Goal: Find specific page/section: Find specific page/section

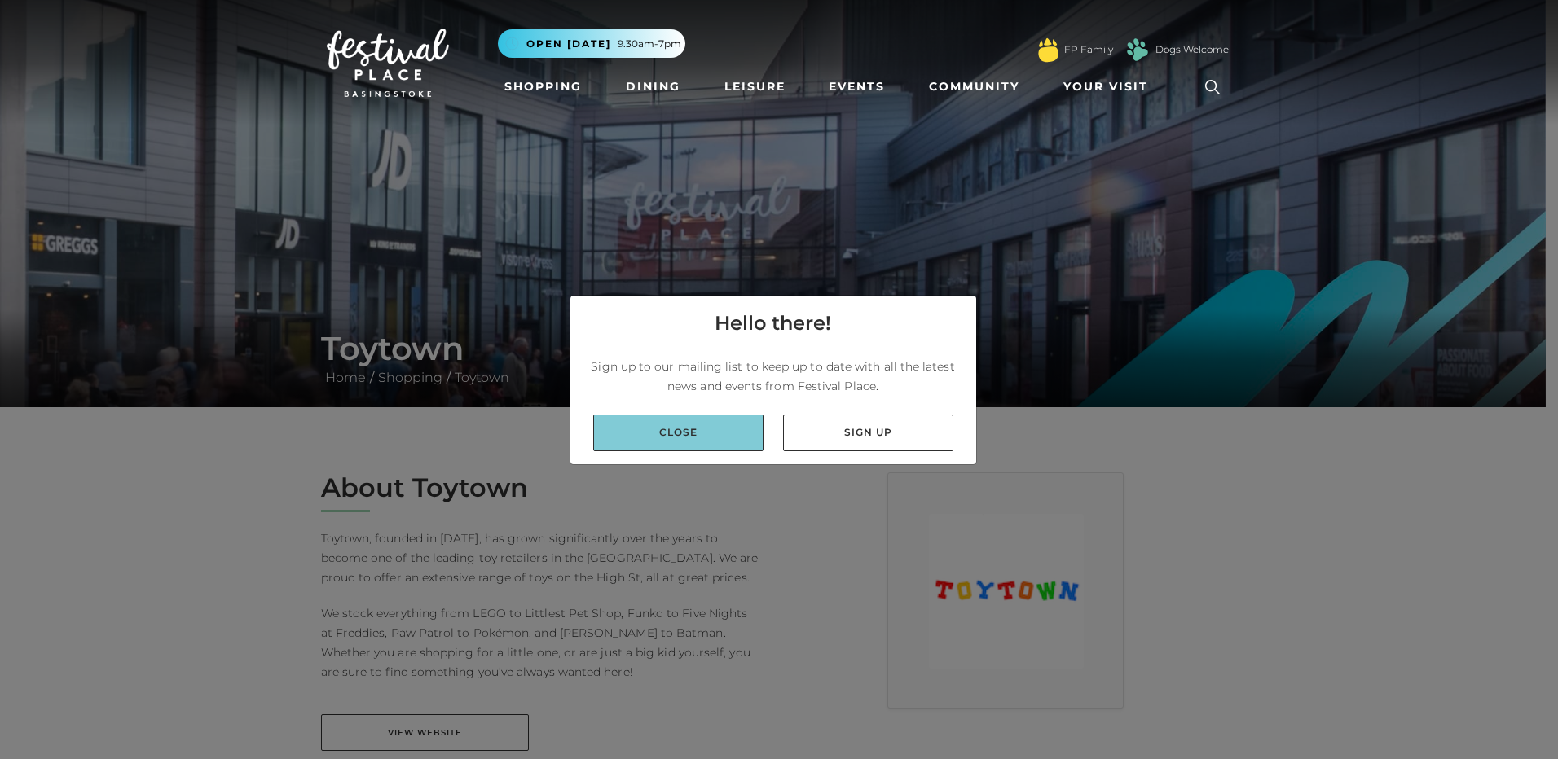
click at [723, 437] on link "Close" at bounding box center [678, 433] width 170 height 37
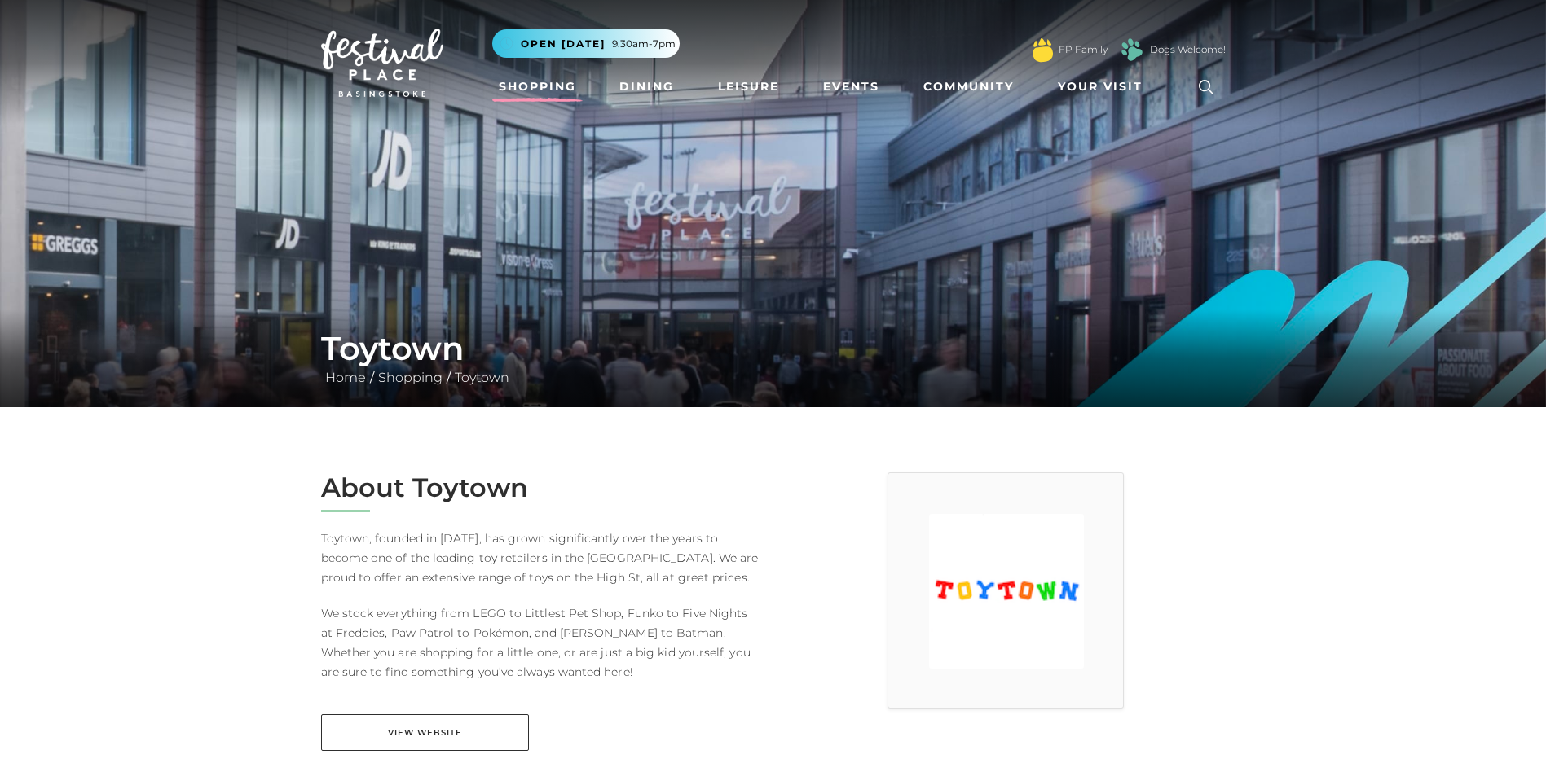
click at [543, 84] on link "Shopping" at bounding box center [537, 87] width 90 height 30
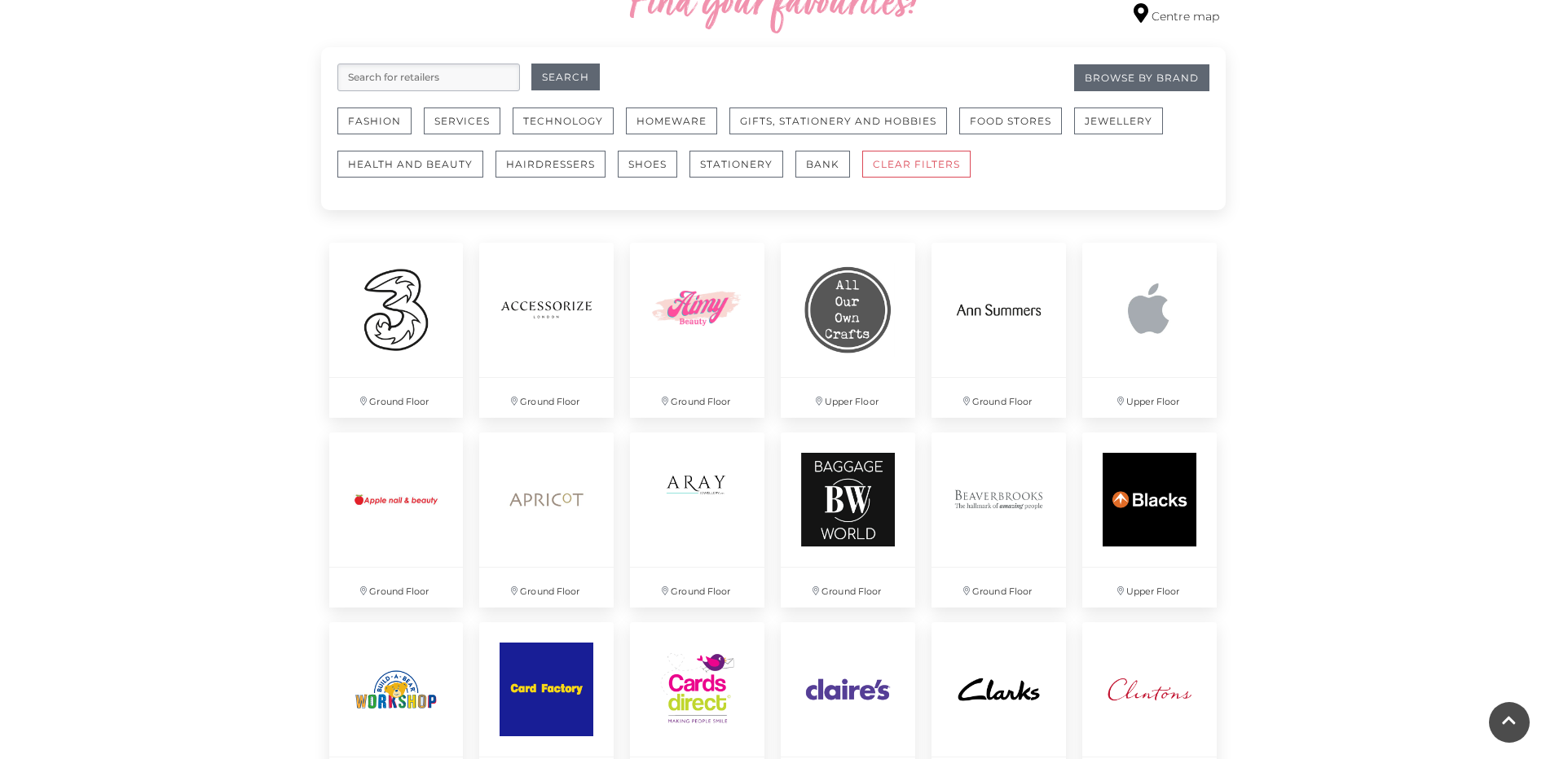
scroll to position [981, 0]
click at [837, 125] on button "Gifts, Stationery and Hobbies" at bounding box center [838, 120] width 218 height 27
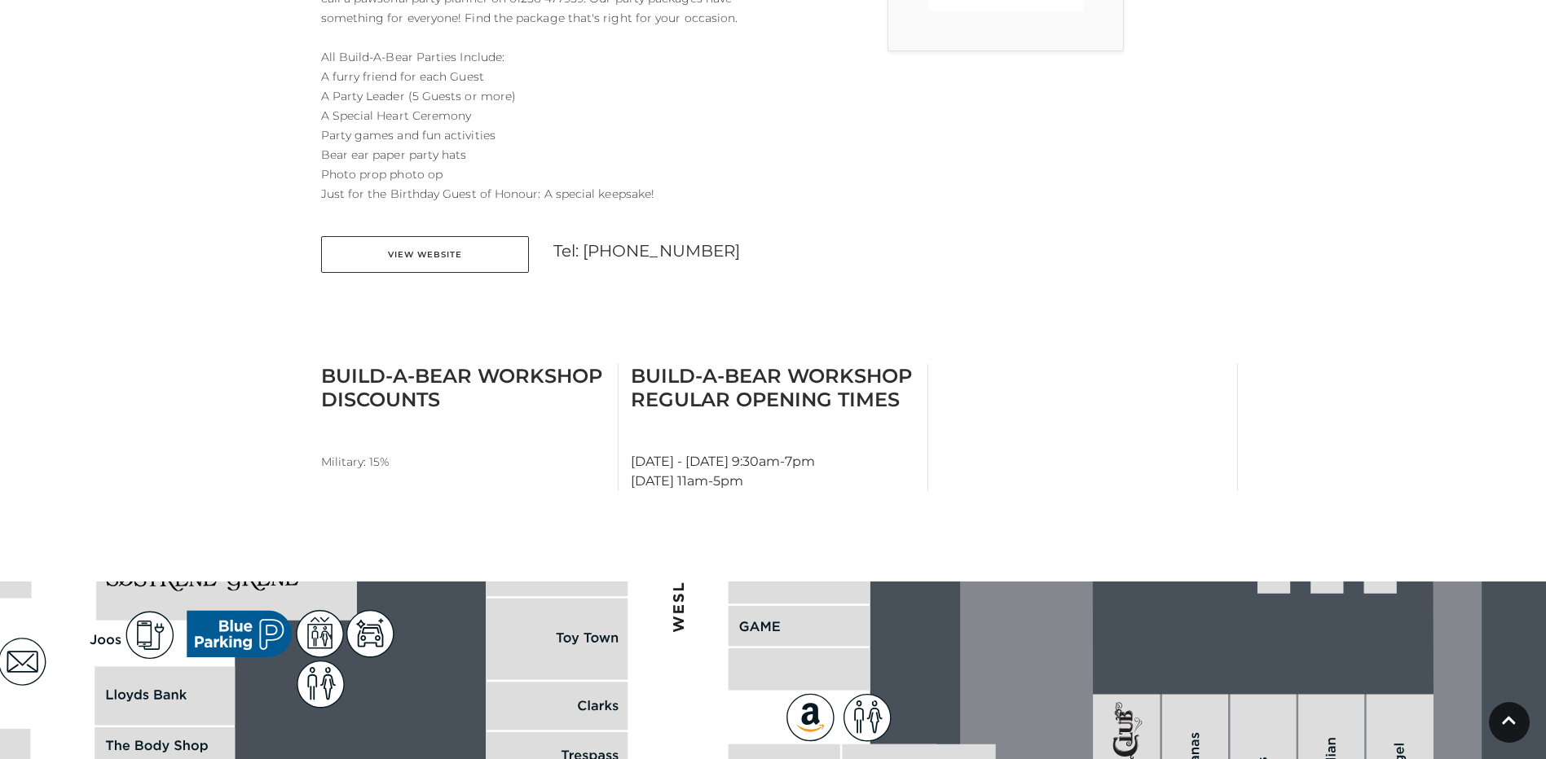
scroll to position [703, 0]
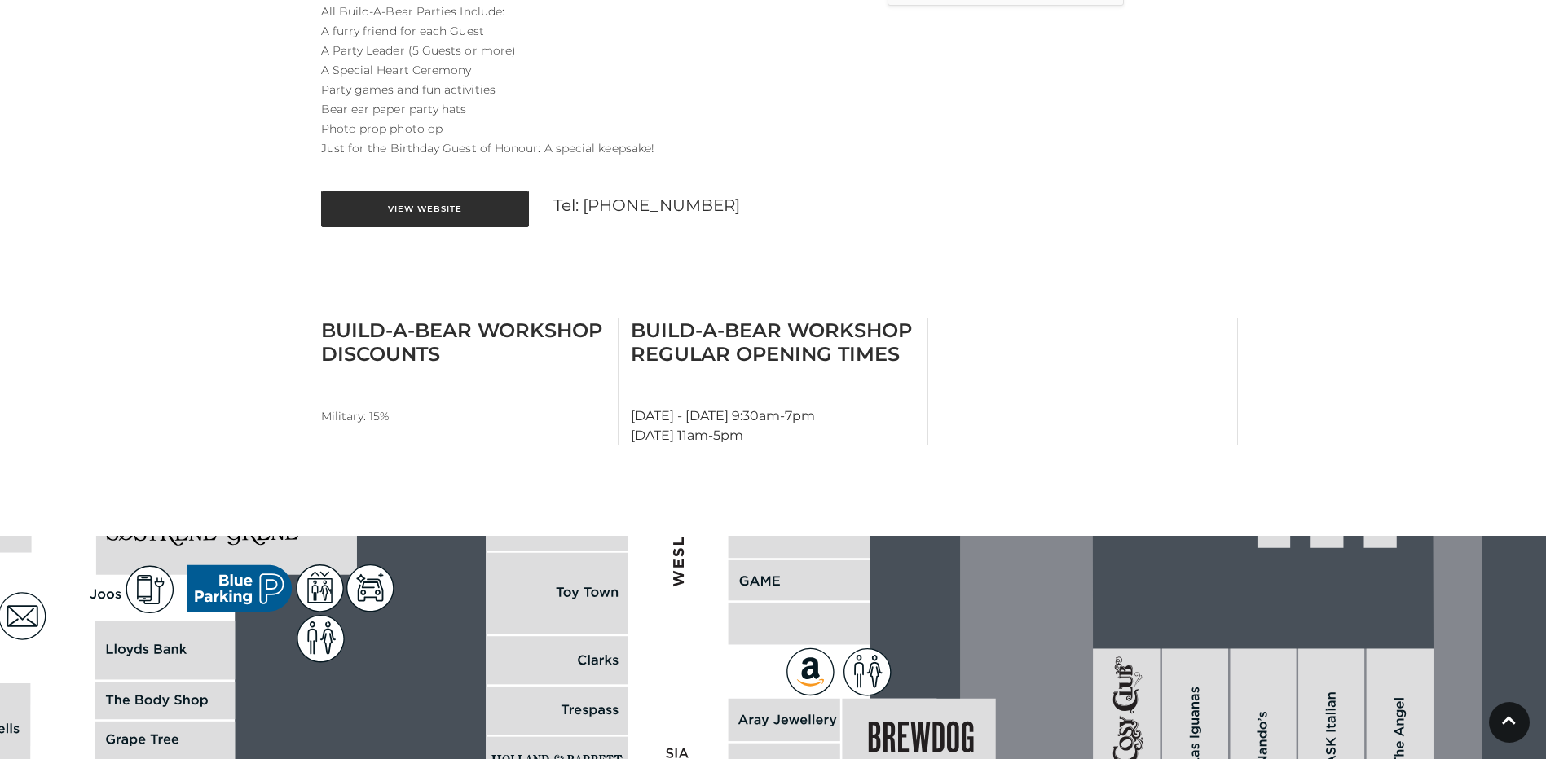
click at [448, 226] on link "View Website" at bounding box center [425, 209] width 208 height 37
